Goal: Transaction & Acquisition: Purchase product/service

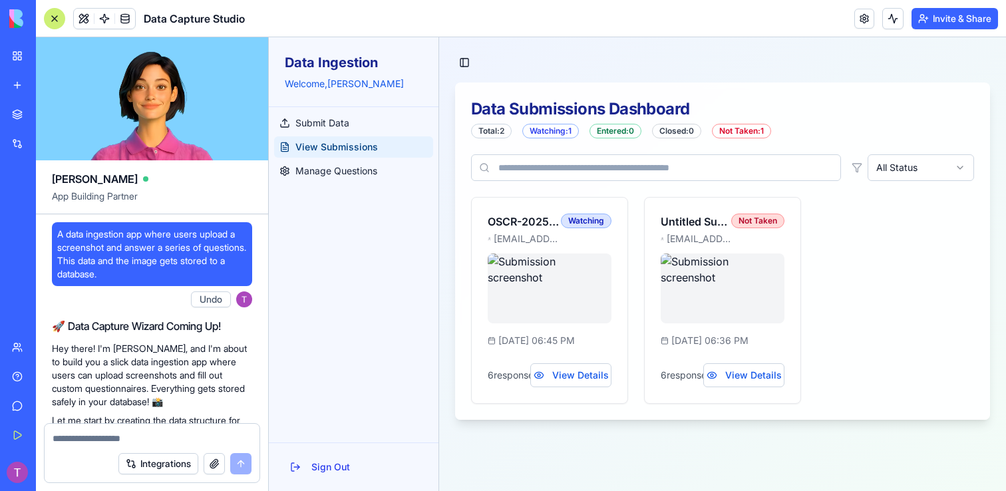
scroll to position [3843, 0]
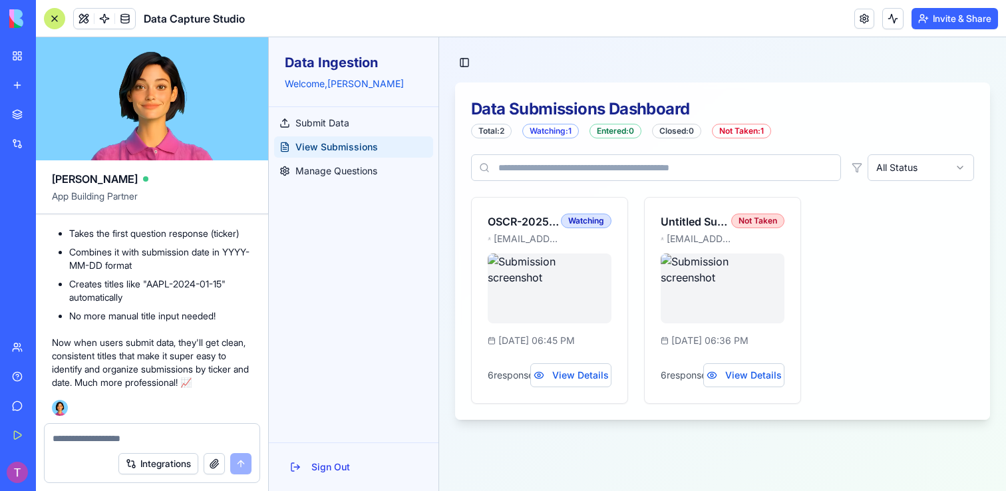
click at [515, 171] on input at bounding box center [656, 167] width 370 height 27
click at [856, 169] on icon at bounding box center [856, 168] width 9 height 9
click at [856, 168] on icon at bounding box center [857, 167] width 11 height 11
click at [715, 167] on input at bounding box center [656, 167] width 370 height 27
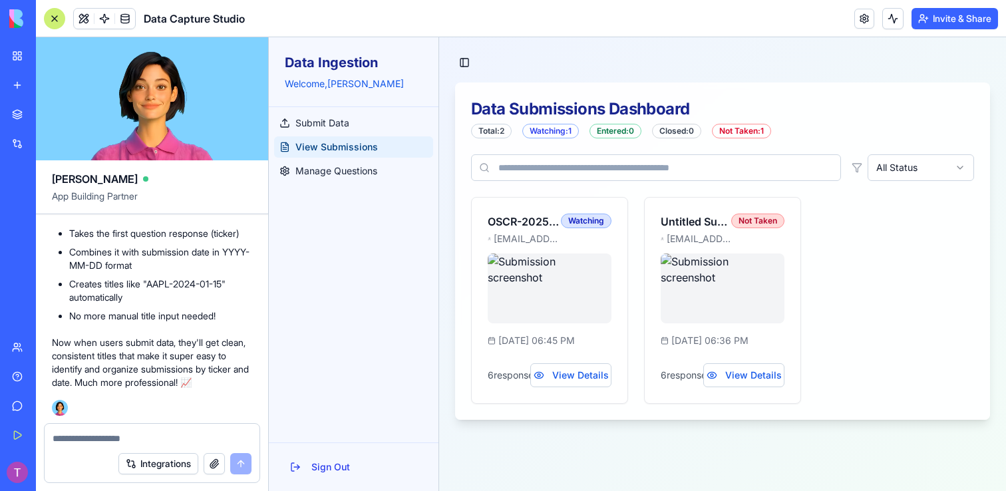
click at [938, 20] on button "Invite & Share" at bounding box center [954, 18] width 86 height 21
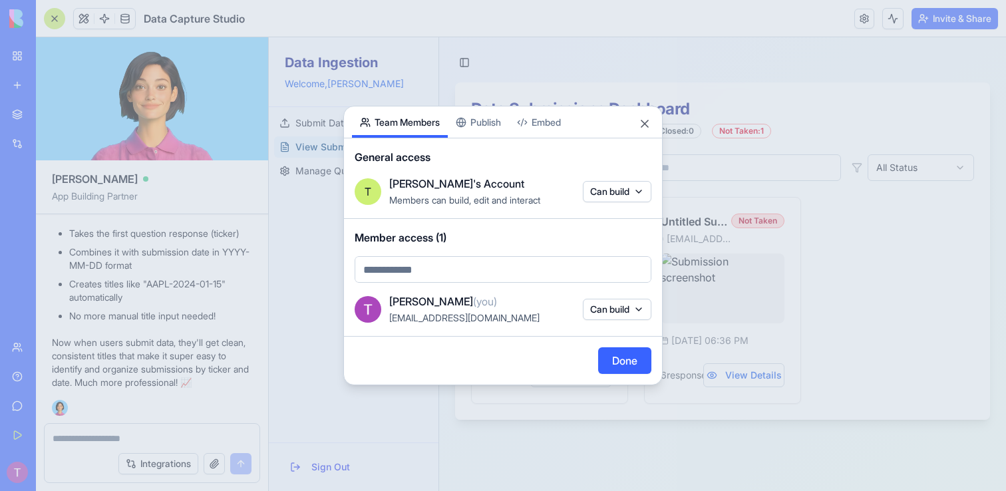
click at [446, 273] on body "BETA My Workspace New app Marketplace Integrations Recent Untitled App AI Logo …" at bounding box center [503, 245] width 1006 height 491
paste input "**********"
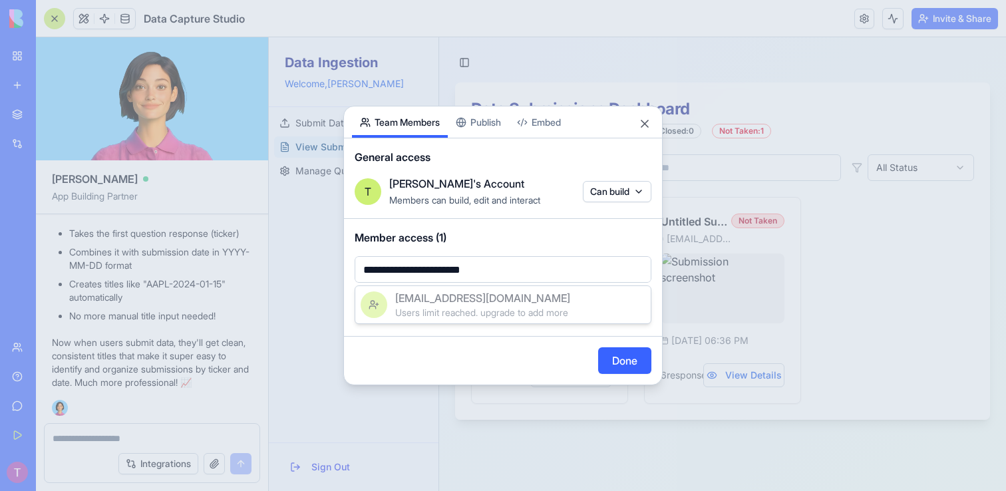
type input "**********"
click at [490, 234] on div at bounding box center [503, 245] width 1006 height 491
click at [541, 272] on body "BETA My Workspace New app Marketplace Integrations Recent Untitled App AI Logo …" at bounding box center [503, 245] width 1006 height 491
click at [567, 307] on span "Users limit reached. upgrade to add more" at bounding box center [481, 312] width 173 height 11
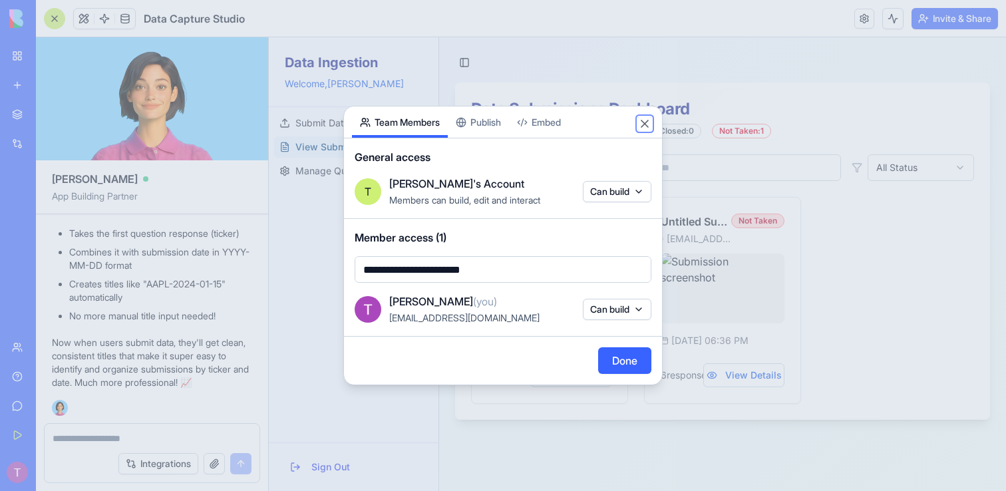
click at [639, 125] on button "Close" at bounding box center [644, 123] width 13 height 13
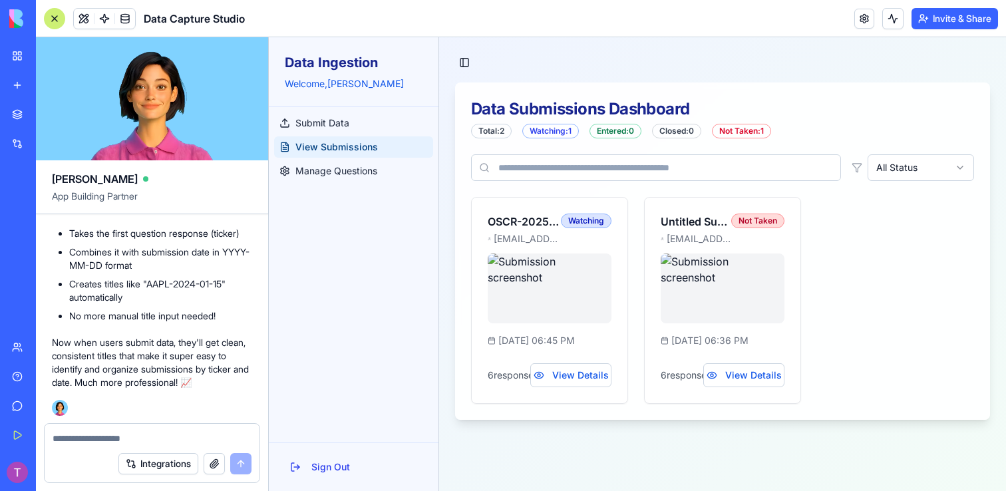
click at [75, 468] on span "Business Trial 7 days left" at bounding box center [70, 472] width 58 height 27
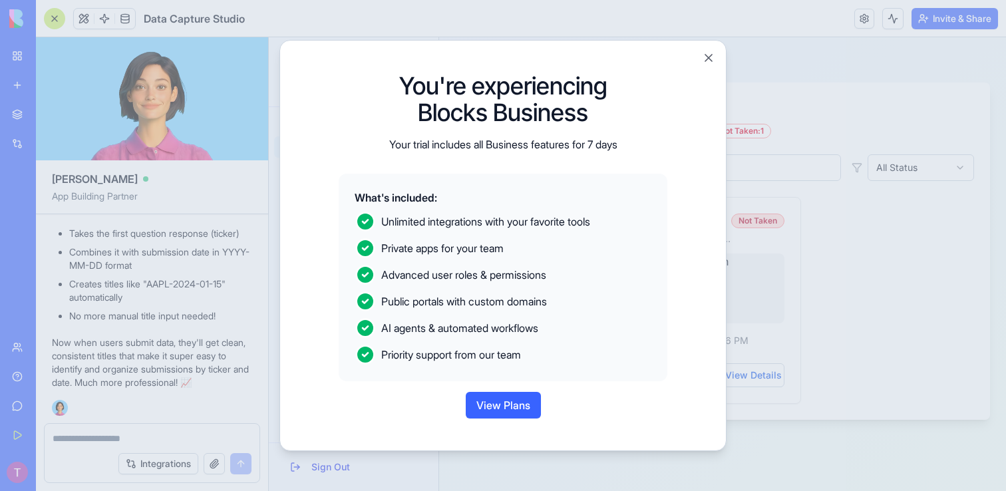
click at [500, 417] on button "View Plans" at bounding box center [503, 405] width 75 height 27
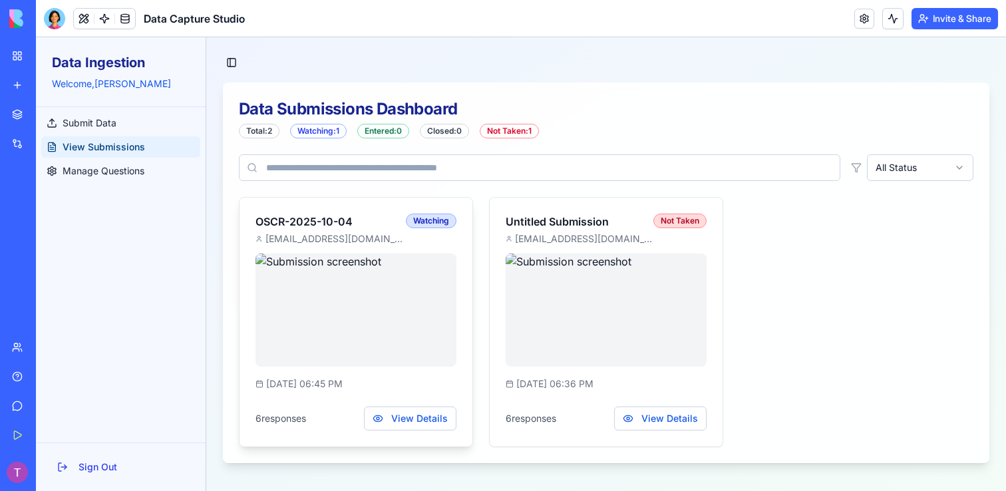
click at [331, 409] on div "6 responses View Details" at bounding box center [355, 415] width 201 height 29
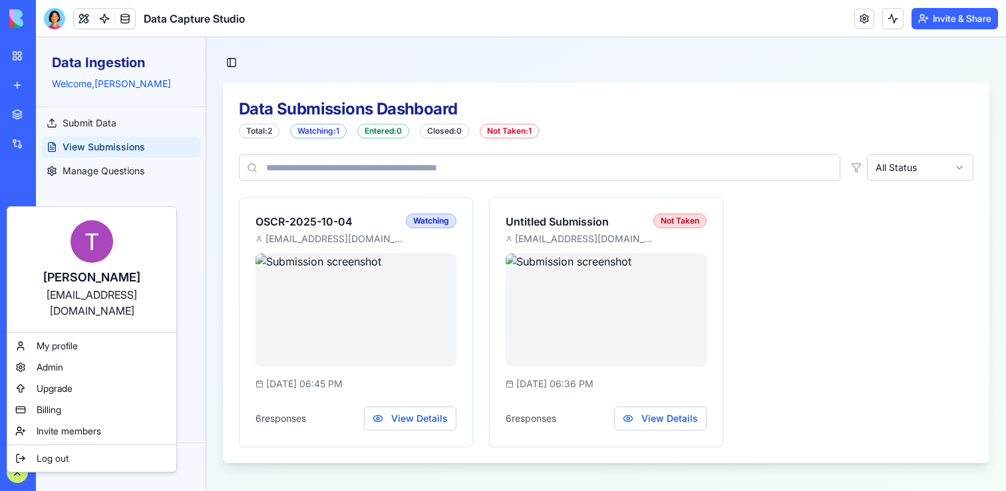
click at [17, 468] on html "BETA My Workspace New app Marketplace Integrations Recent Data Capture Studio A…" at bounding box center [503, 245] width 1006 height 491
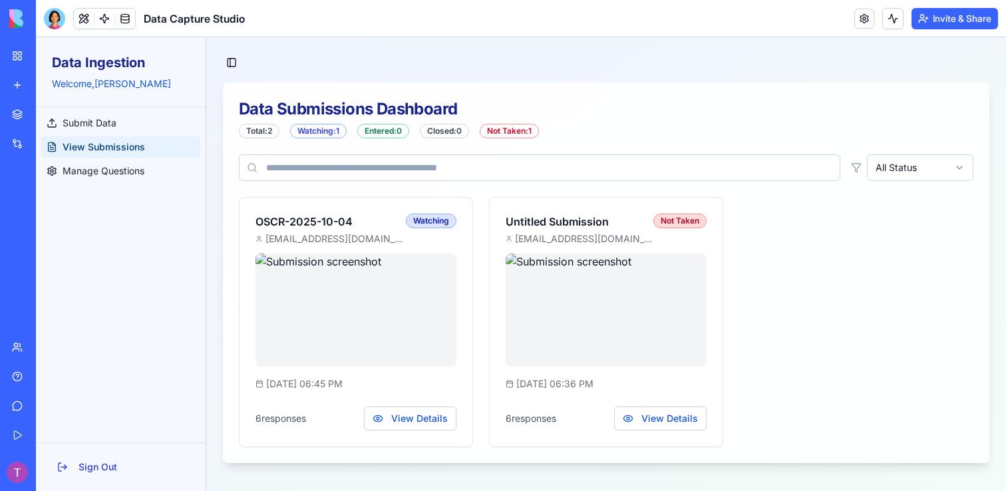
click at [122, 472] on button "Upgrade" at bounding box center [132, 472] width 50 height 21
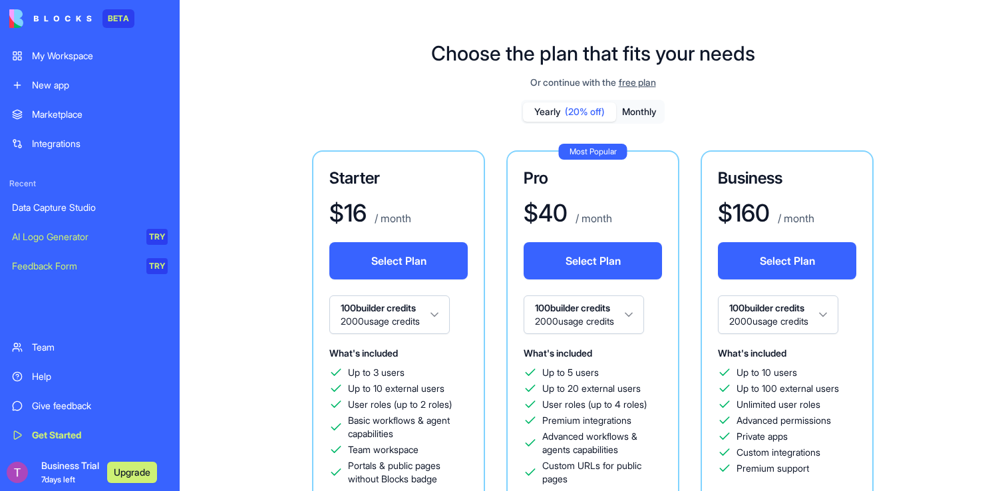
click at [631, 82] on span "free plan" at bounding box center [637, 82] width 37 height 13
